Goal: Task Accomplishment & Management: Manage account settings

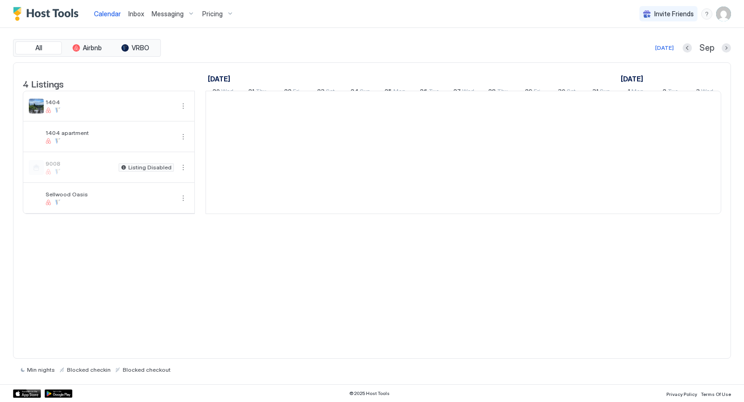
scroll to position [0, 517]
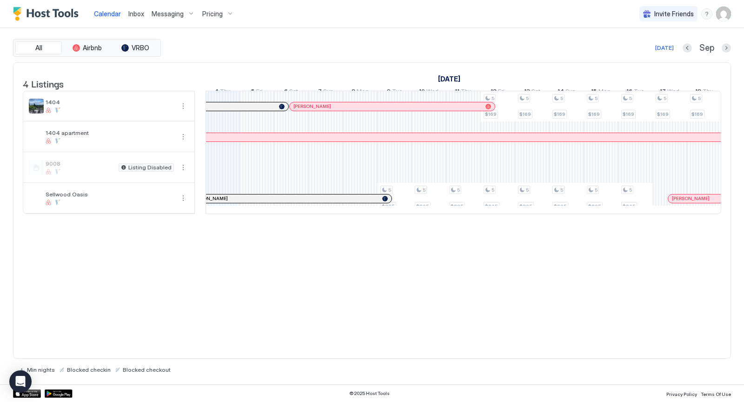
click at [725, 16] on img "User profile" at bounding box center [723, 14] width 15 height 15
click at [645, 51] on span "Settings" at bounding box center [640, 52] width 25 height 8
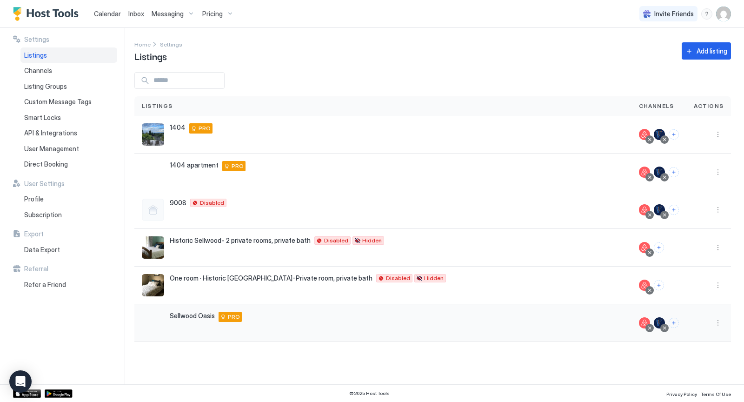
click at [174, 318] on span "Sellwood Oasis" at bounding box center [192, 316] width 45 height 8
click at [720, 323] on button "More options" at bounding box center [718, 322] width 11 height 11
click at [712, 265] on span "Listing Settings" at bounding box center [697, 263] width 41 height 7
